Goal: Task Accomplishment & Management: Manage account settings

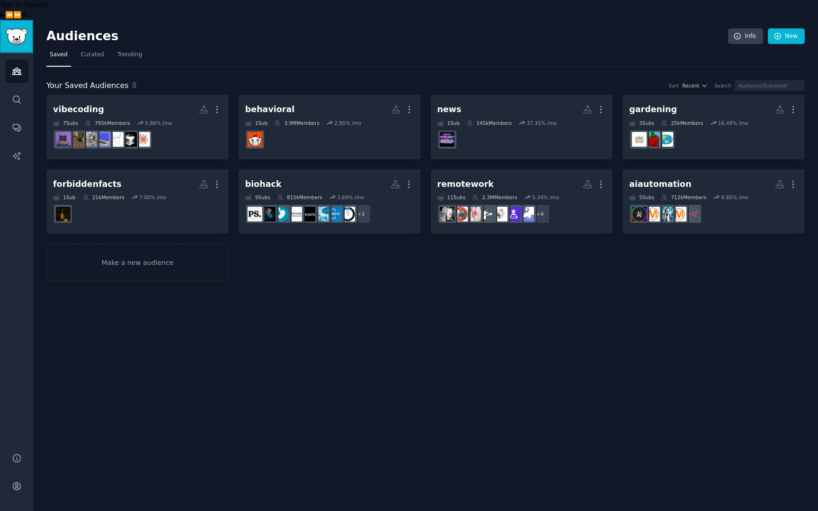
click at [17, 28] on img "Sidebar" at bounding box center [17, 36] width 22 height 17
click at [14, 481] on icon "Sidebar" at bounding box center [17, 486] width 10 height 10
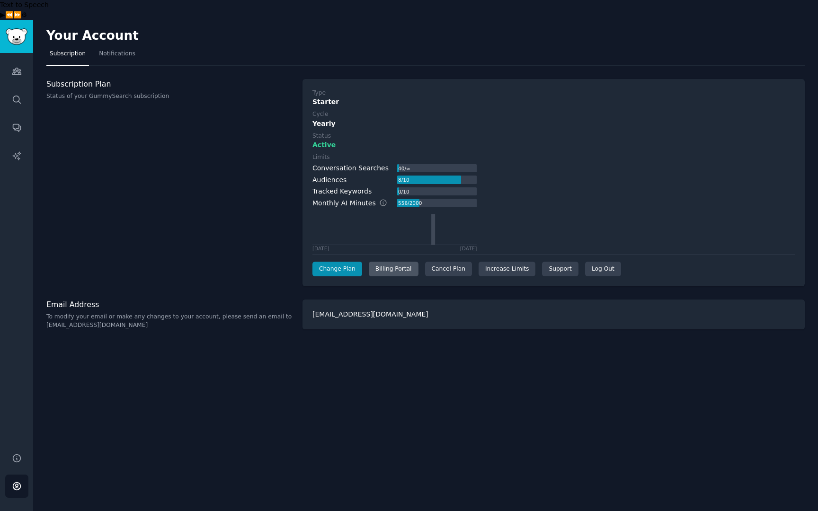
click at [387, 262] on div "Billing Portal" at bounding box center [394, 269] width 50 height 15
click at [439, 262] on div "Cancel Plan" at bounding box center [448, 269] width 47 height 15
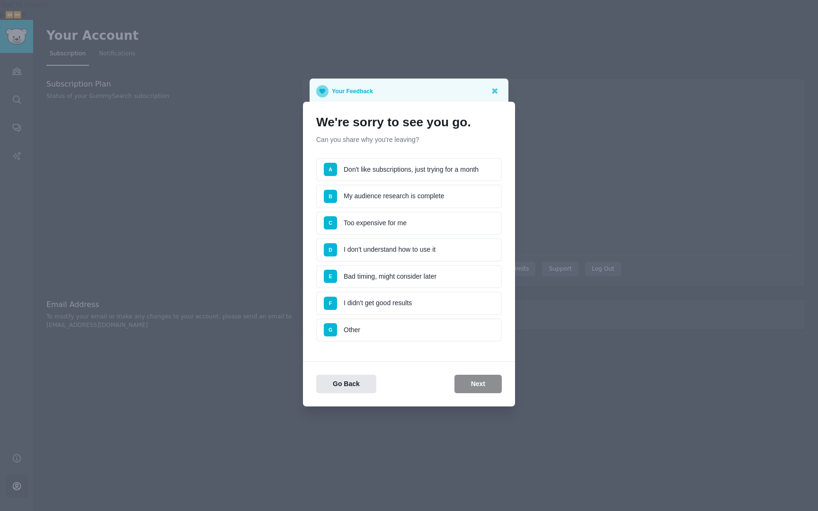
click at [419, 228] on li "C Too expensive for me" at bounding box center [409, 224] width 186 height 24
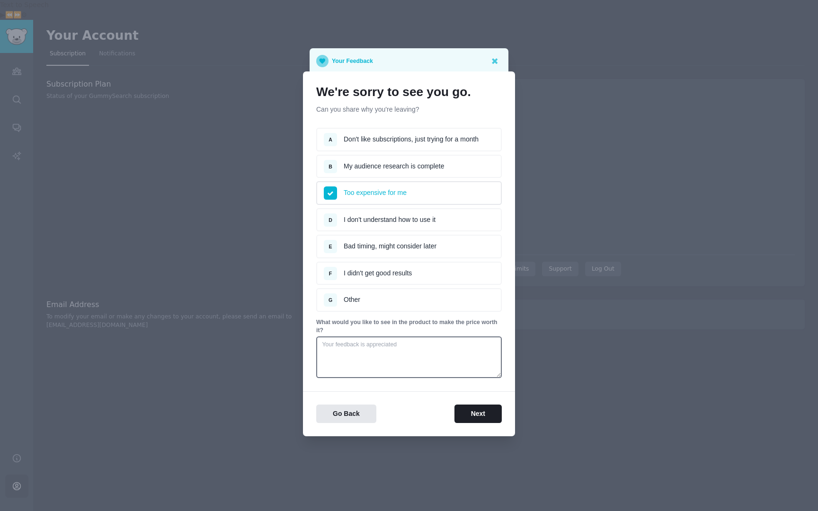
click at [430, 248] on li "E Bad timing, might consider later" at bounding box center [409, 247] width 186 height 24
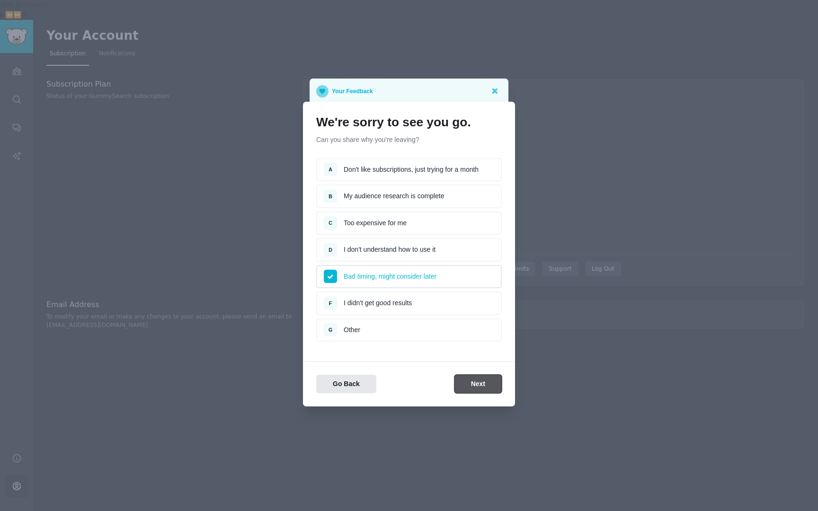
click at [476, 385] on button "Next" at bounding box center [477, 384] width 47 height 18
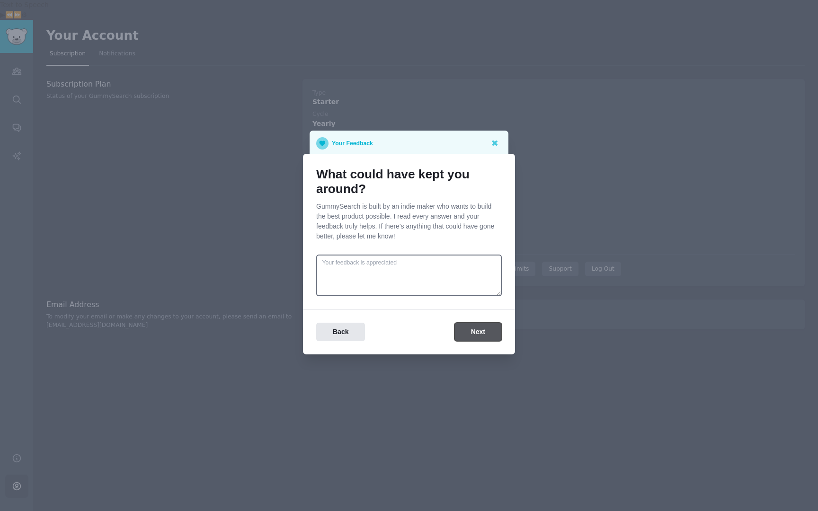
click at [470, 327] on button "Next" at bounding box center [477, 332] width 47 height 18
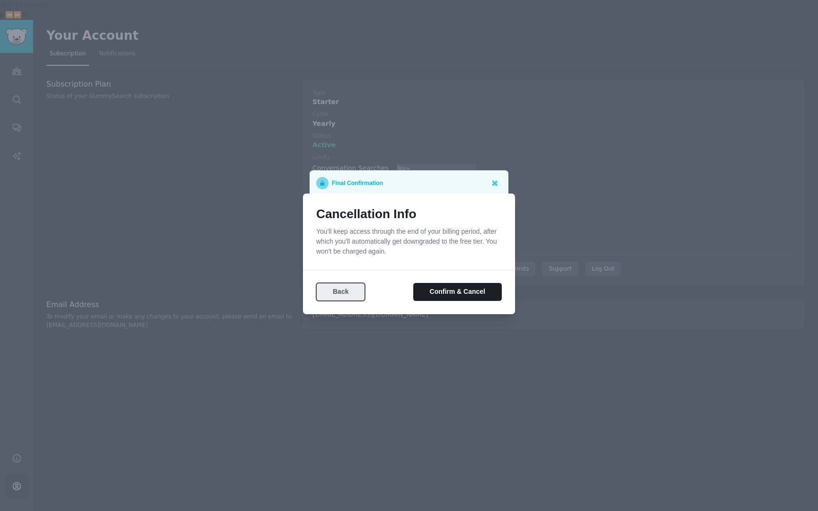
click at [336, 298] on button "Back" at bounding box center [340, 292] width 49 height 18
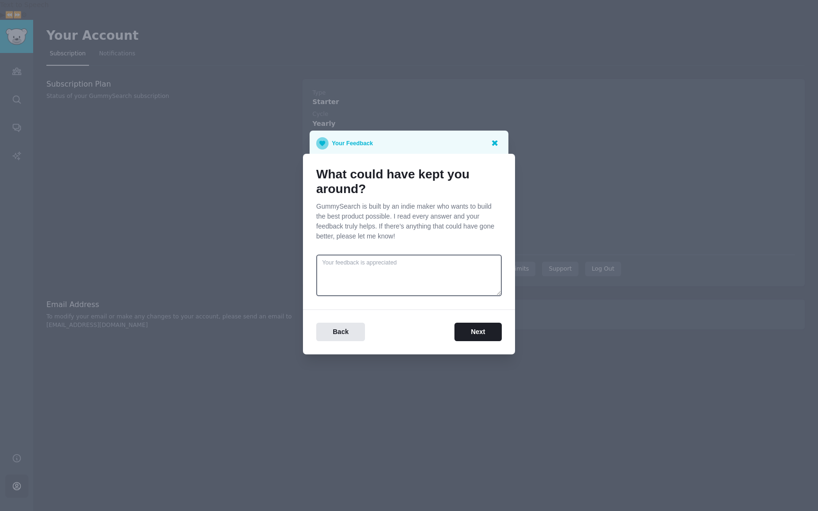
click at [496, 141] on icon at bounding box center [495, 144] width 6 height 6
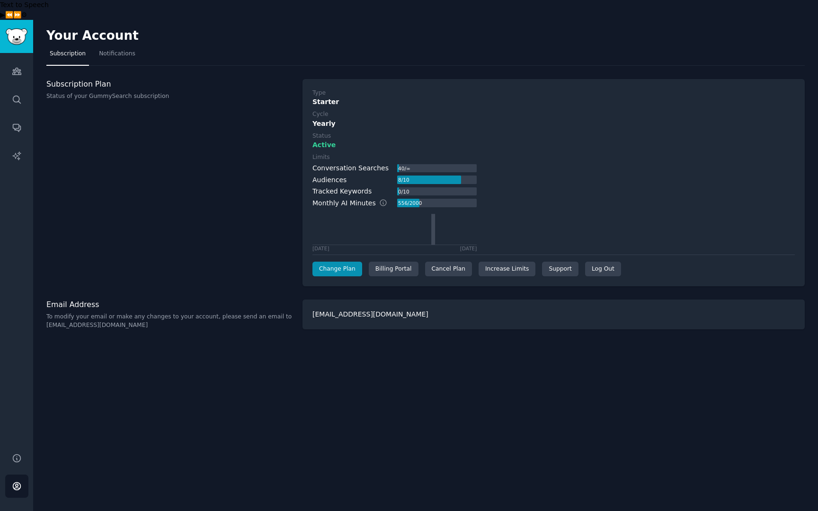
click at [496, 153] on div "Limits Conversation Searches 40 / ∞ Audiences 8 / 10 Tracked Keywords 0 / 10 Mo…" at bounding box center [553, 202] width 482 height 98
click at [333, 262] on link "Change Plan" at bounding box center [337, 269] width 50 height 15
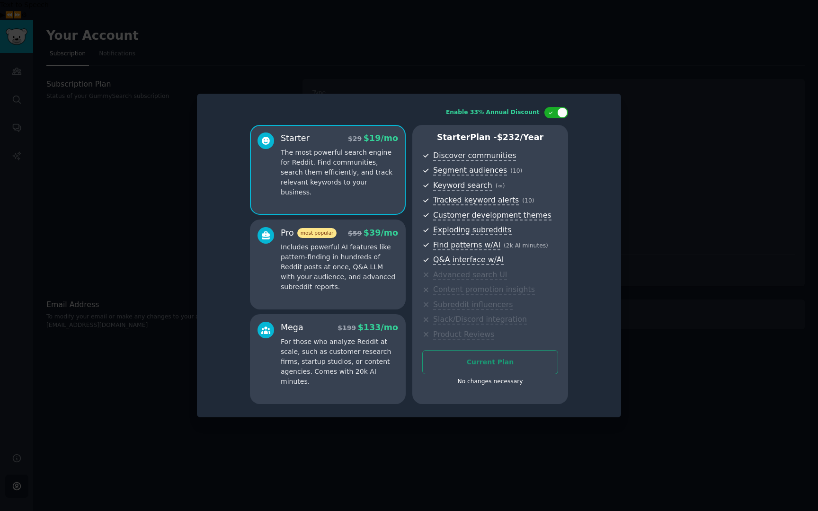
click at [134, 235] on div at bounding box center [409, 255] width 818 height 511
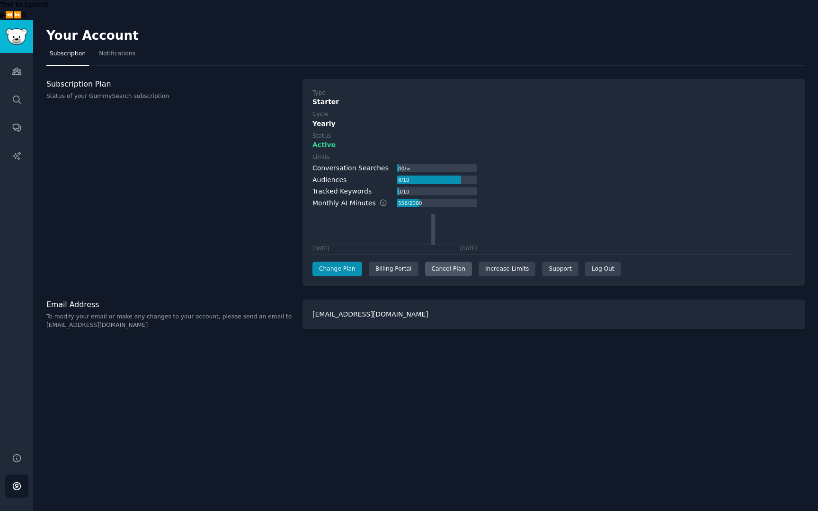
click at [445, 262] on div "Cancel Plan" at bounding box center [448, 269] width 47 height 15
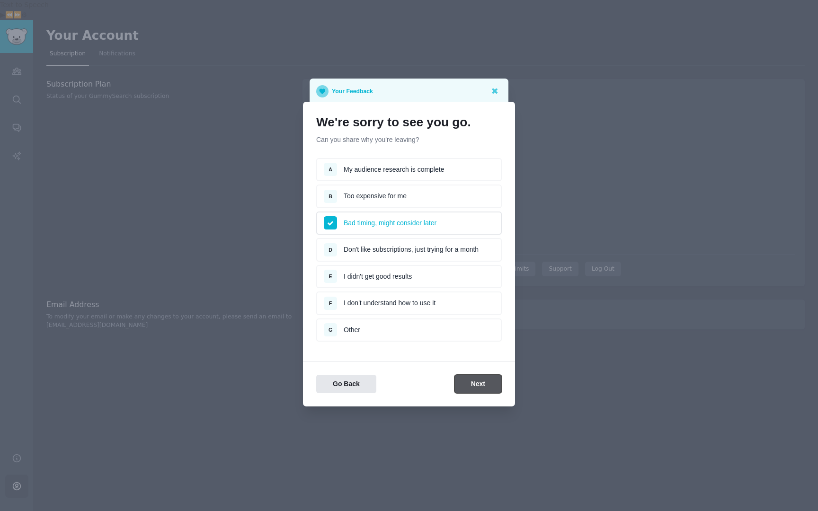
click at [469, 383] on button "Next" at bounding box center [477, 384] width 47 height 18
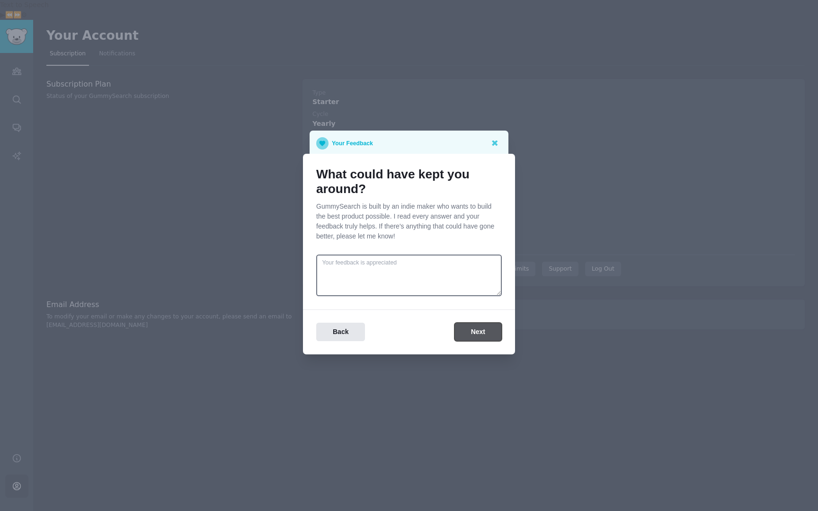
click at [472, 329] on button "Next" at bounding box center [477, 332] width 47 height 18
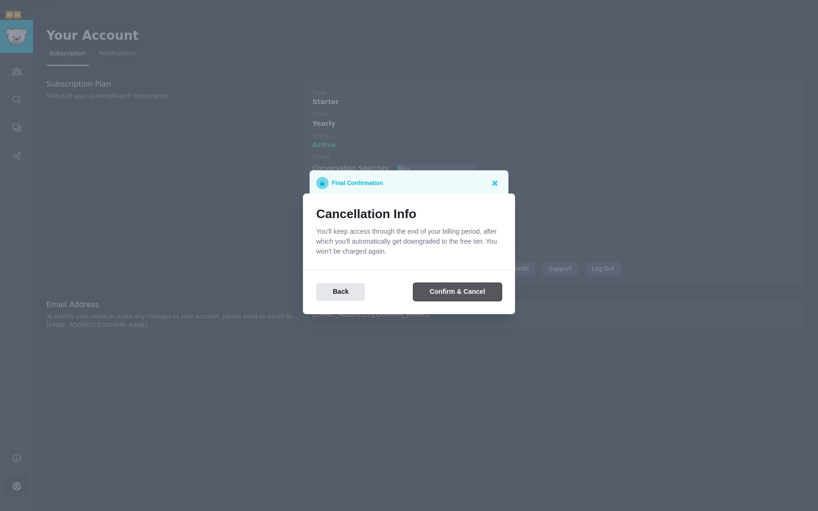
click at [457, 291] on button "Confirm & Cancel" at bounding box center [457, 292] width 88 height 18
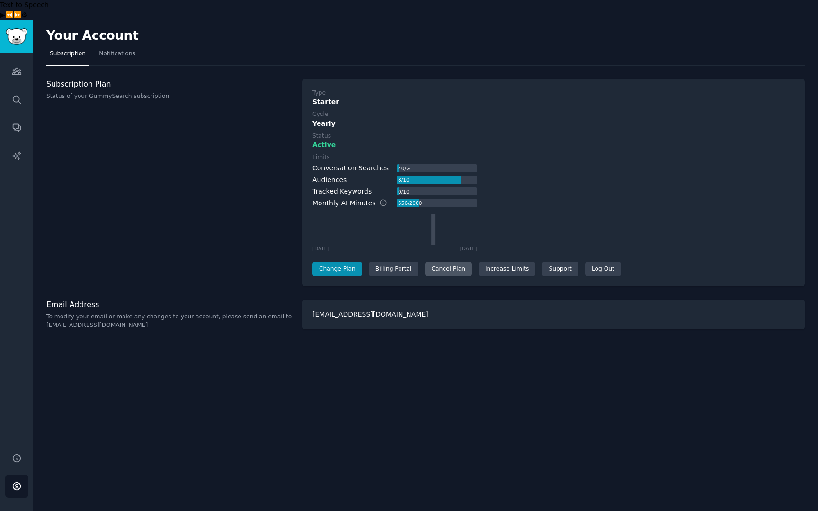
click at [446, 262] on div "Cancel Plan" at bounding box center [448, 269] width 47 height 15
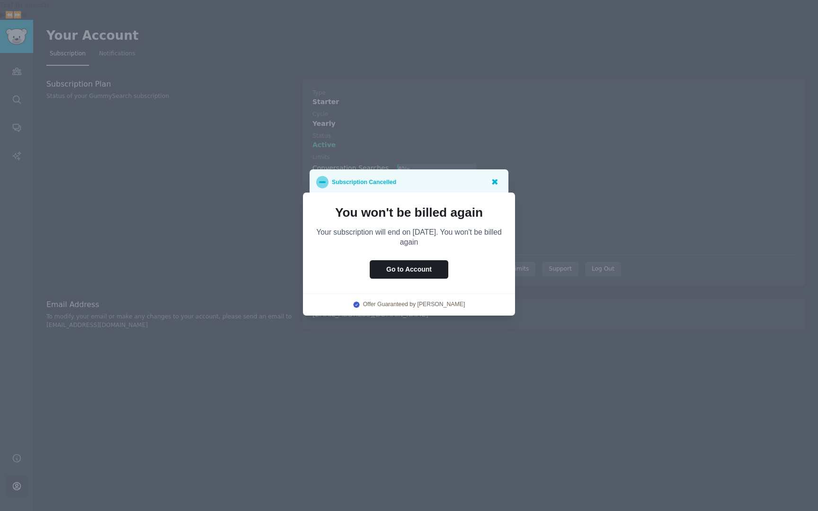
click at [494, 183] on icon at bounding box center [495, 182] width 6 height 6
